Goal: Transaction & Acquisition: Purchase product/service

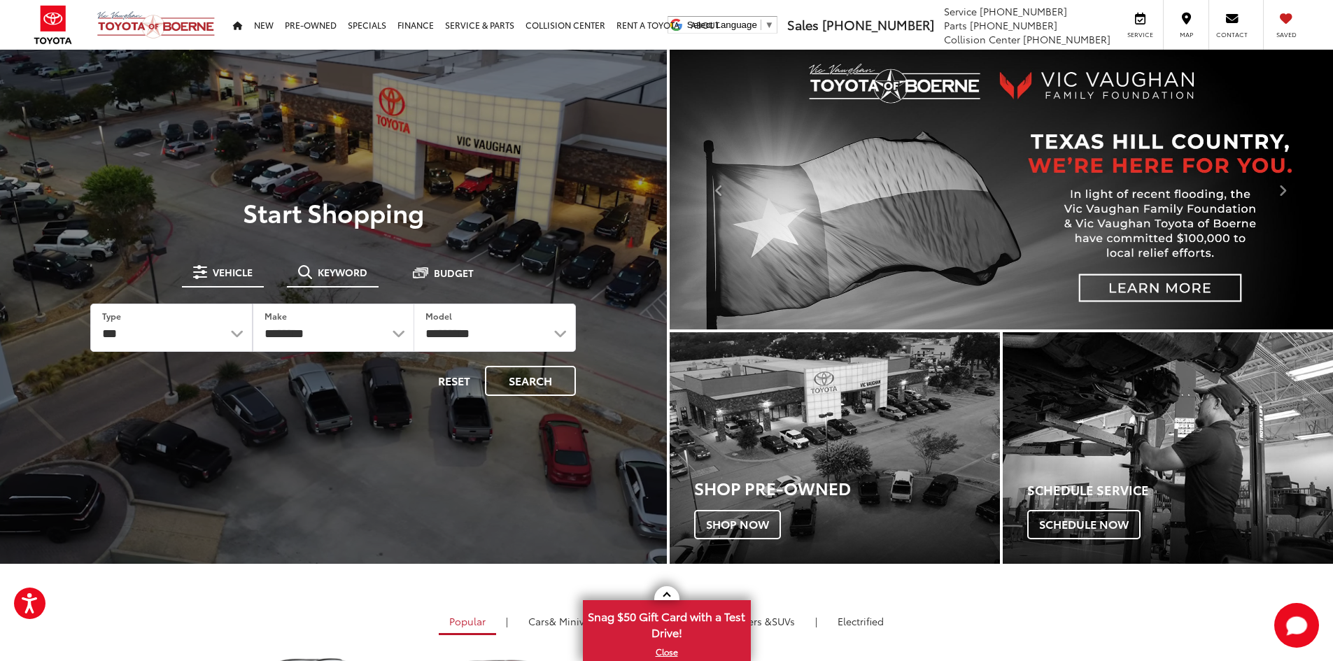
click at [351, 267] on span "Keyword" at bounding box center [343, 272] width 50 height 10
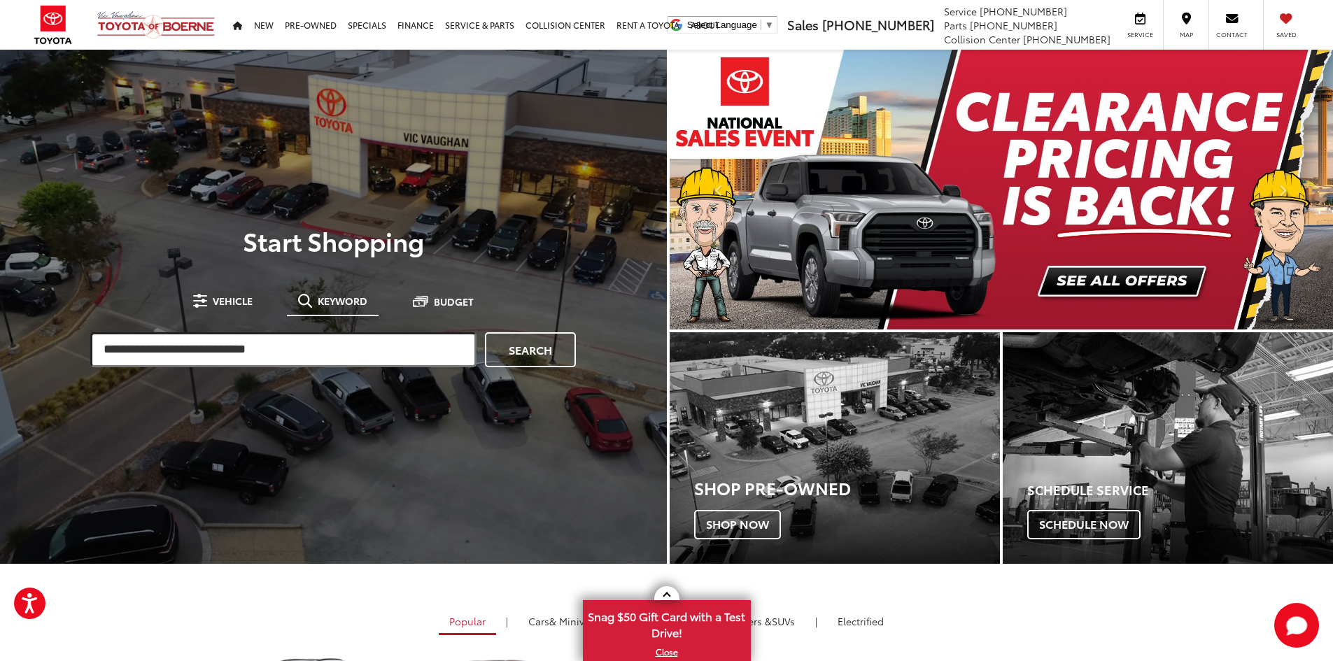
click at [295, 349] on input "search" at bounding box center [283, 349] width 386 height 35
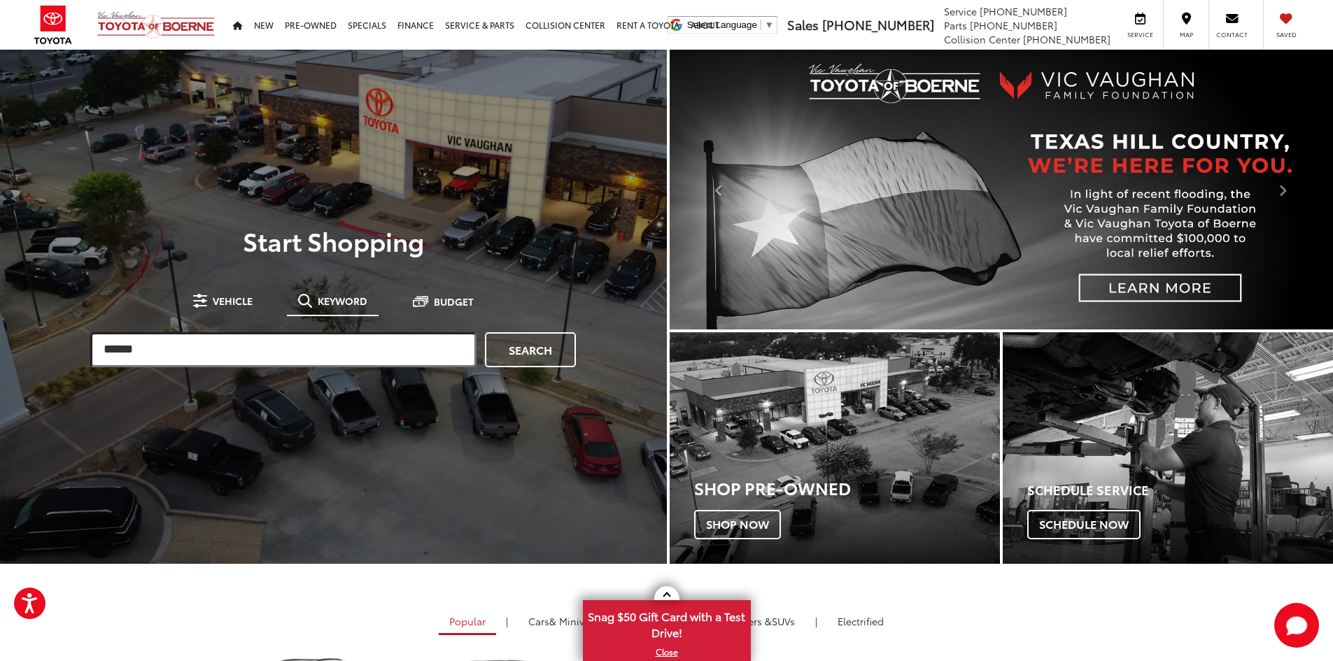
type input "******"
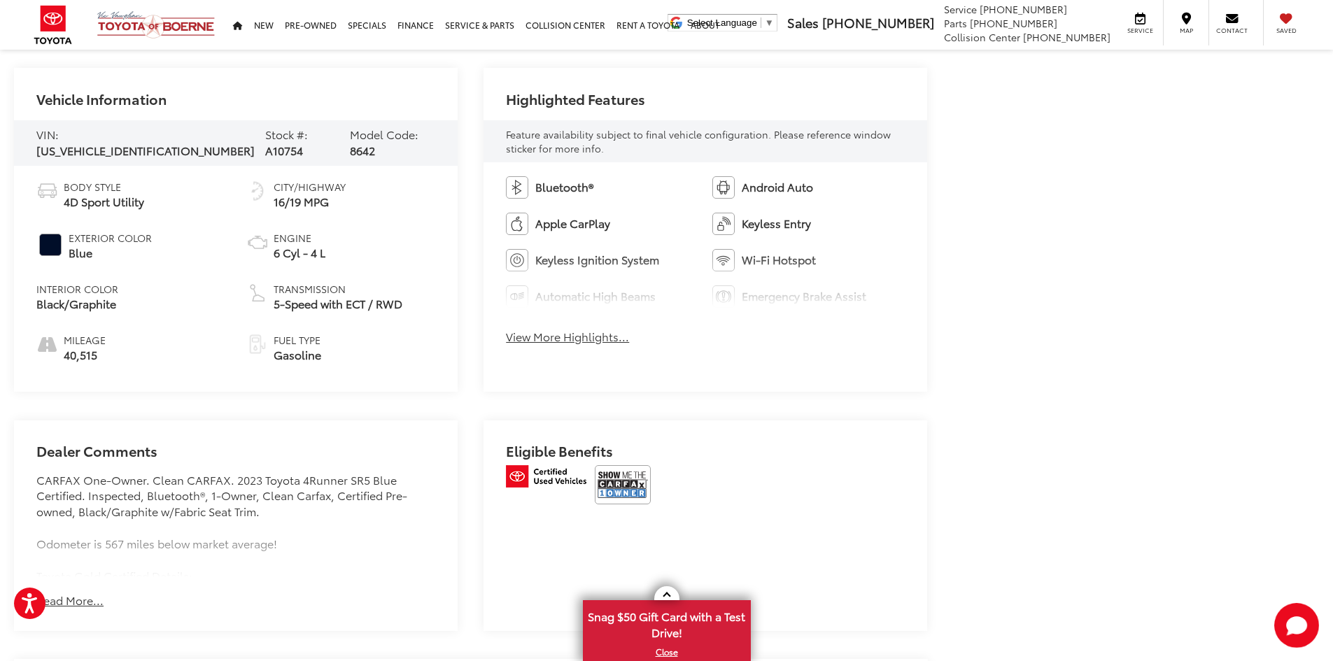
scroll to position [700, 0]
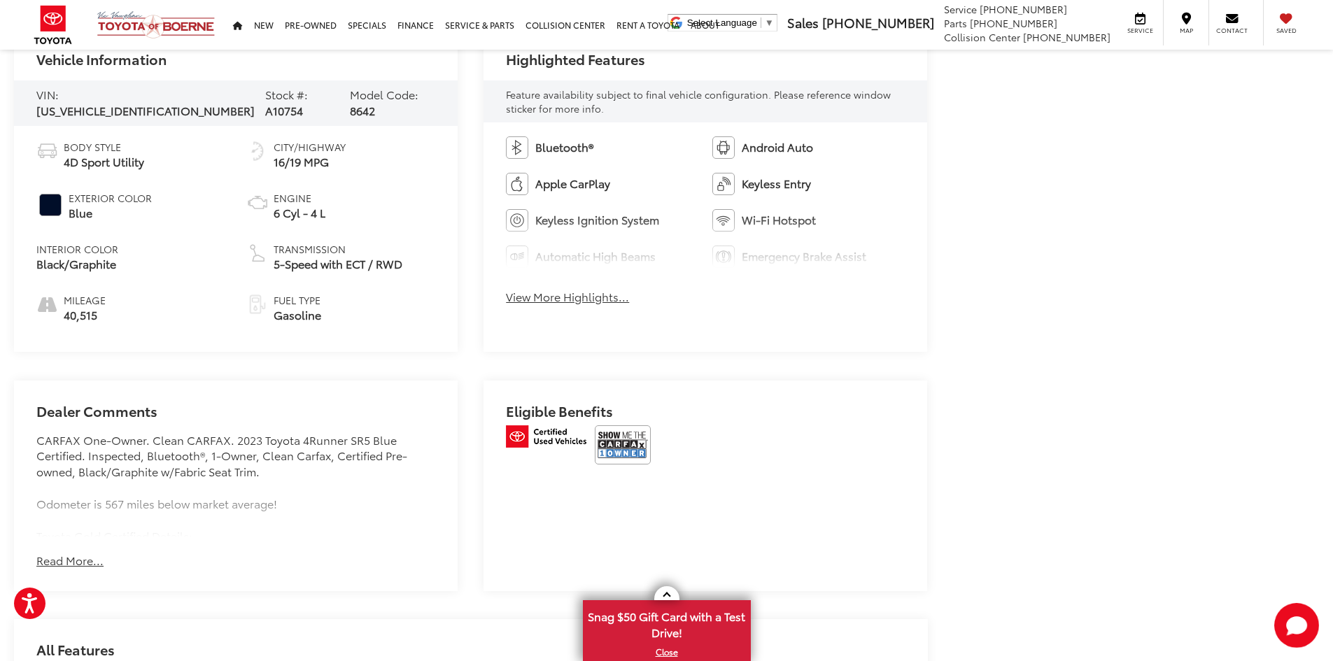
click at [69, 554] on button "Read More..." at bounding box center [69, 561] width 67 height 16
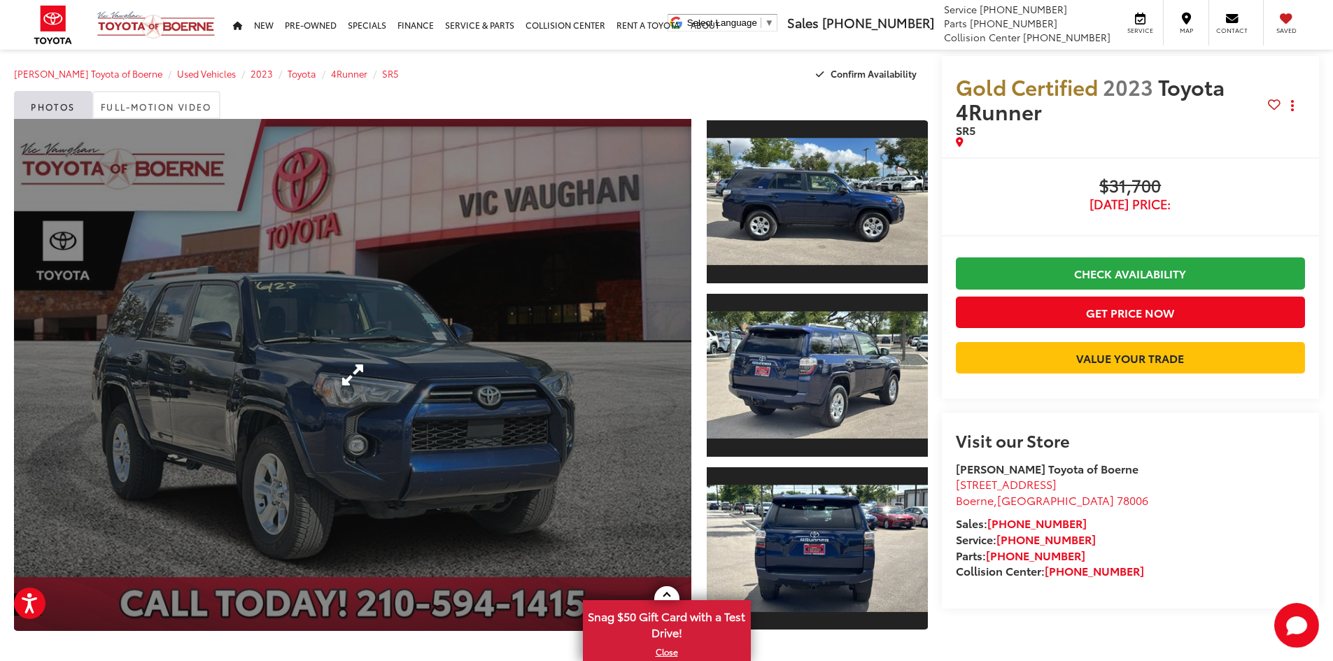
scroll to position [0, 0]
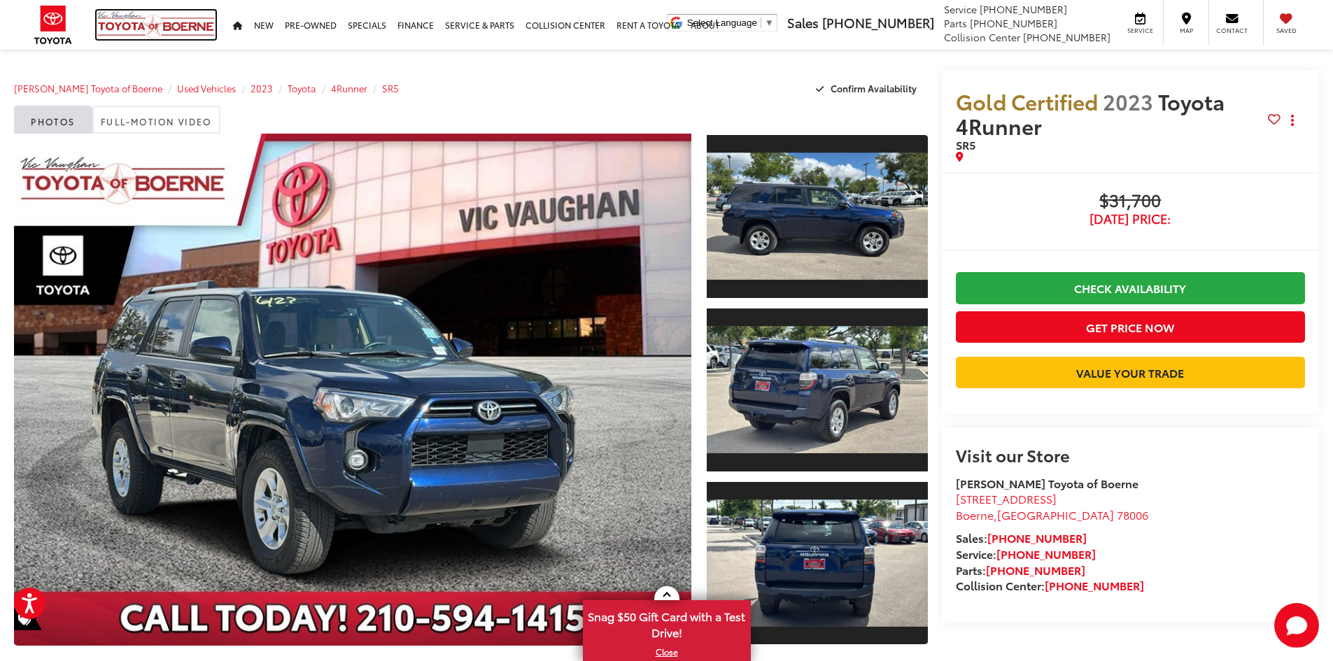
click at [145, 15] on img at bounding box center [156, 24] width 119 height 29
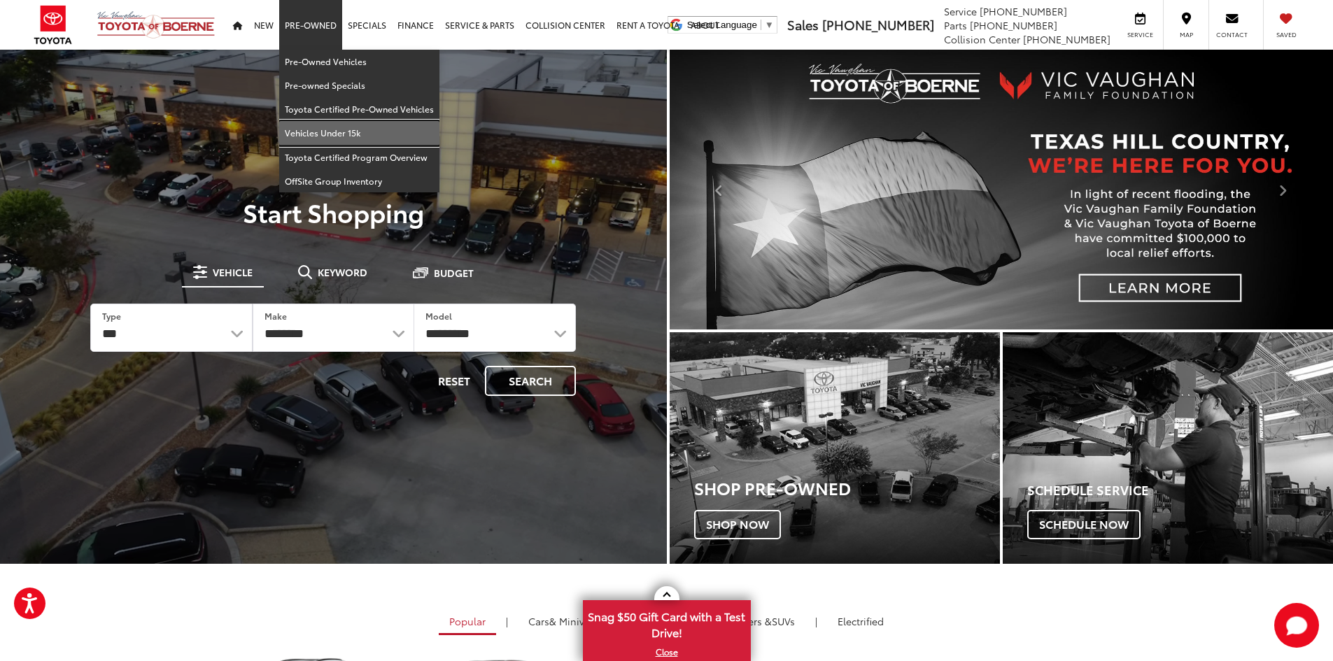
click at [339, 139] on link "Vehicles Under 15k" at bounding box center [359, 133] width 160 height 24
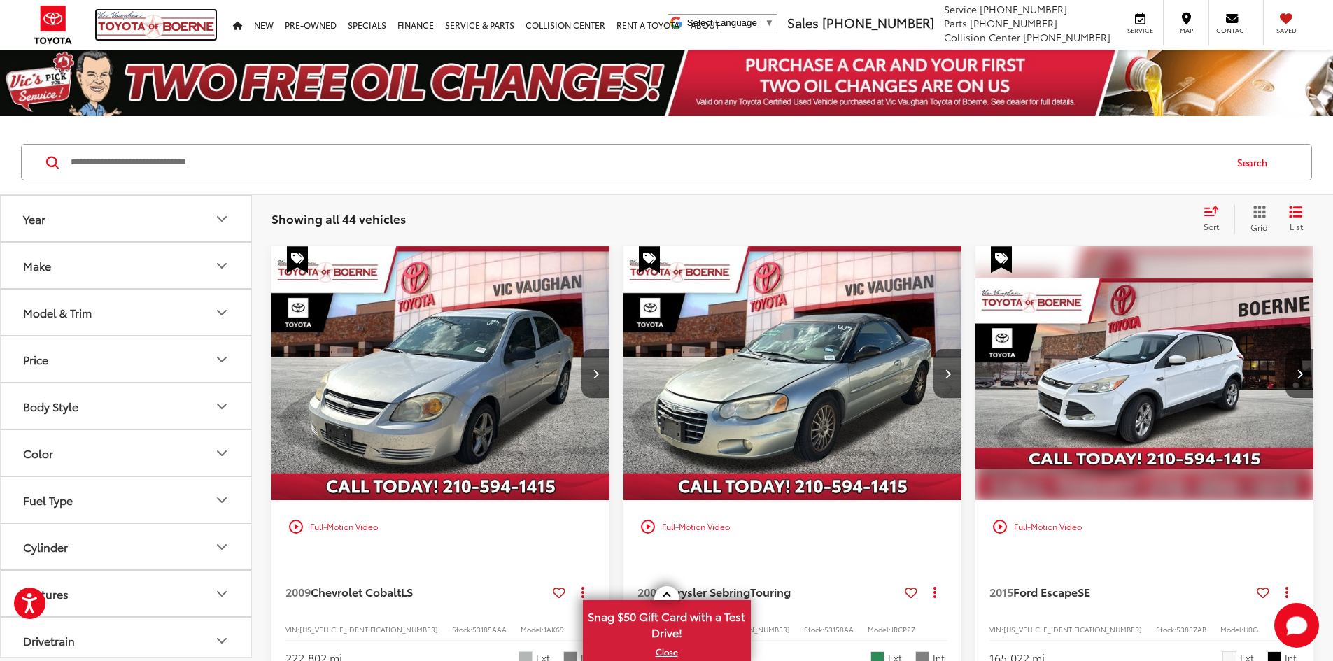
click at [160, 31] on img at bounding box center [156, 24] width 119 height 29
